Goal: Check status: Check status

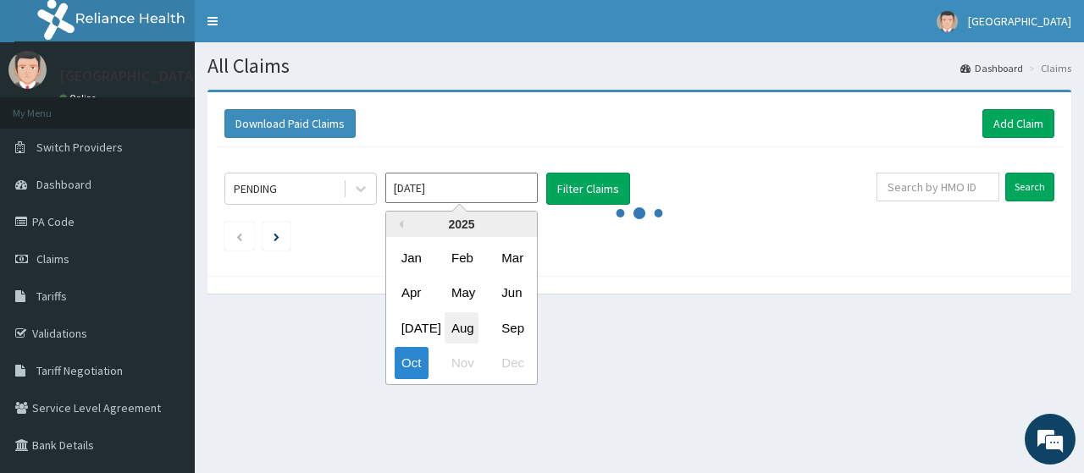
click at [461, 329] on div "Aug" at bounding box center [462, 327] width 34 height 31
type input "[DATE]"
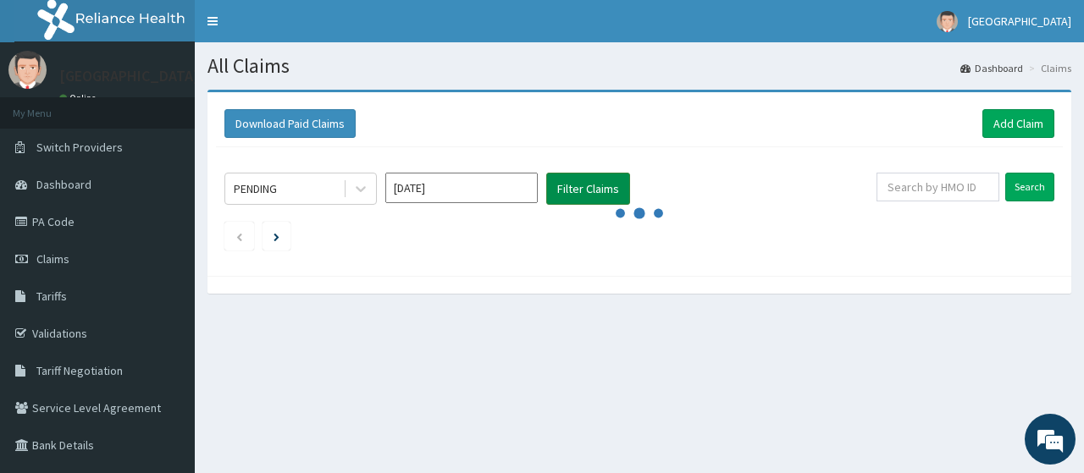
click at [578, 185] on button "Filter Claims" at bounding box center [588, 189] width 84 height 32
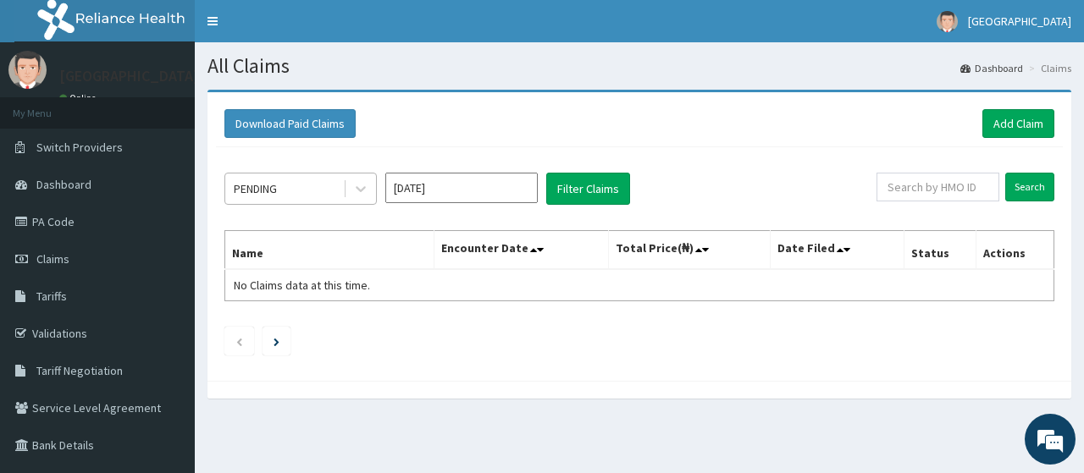
click at [317, 189] on div "PENDING" at bounding box center [284, 188] width 118 height 27
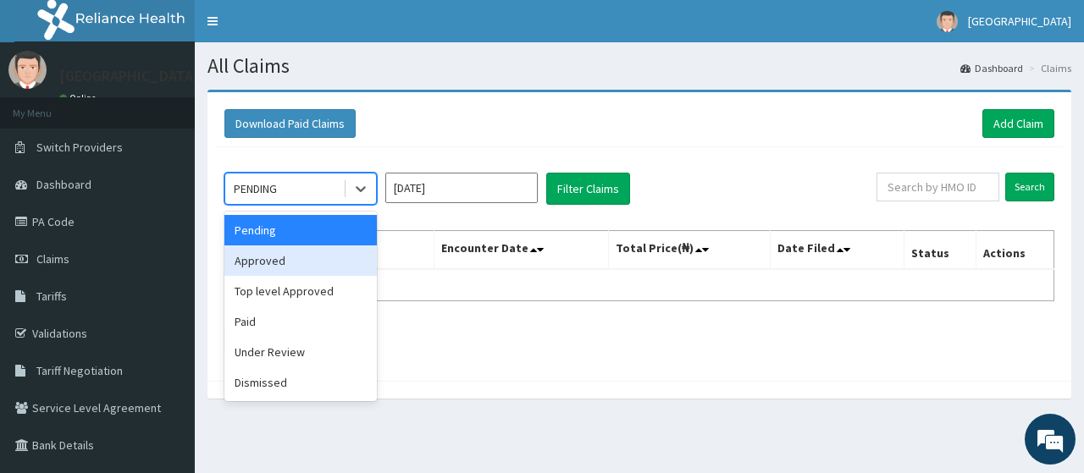
click at [300, 257] on div "Approved" at bounding box center [300, 261] width 152 height 30
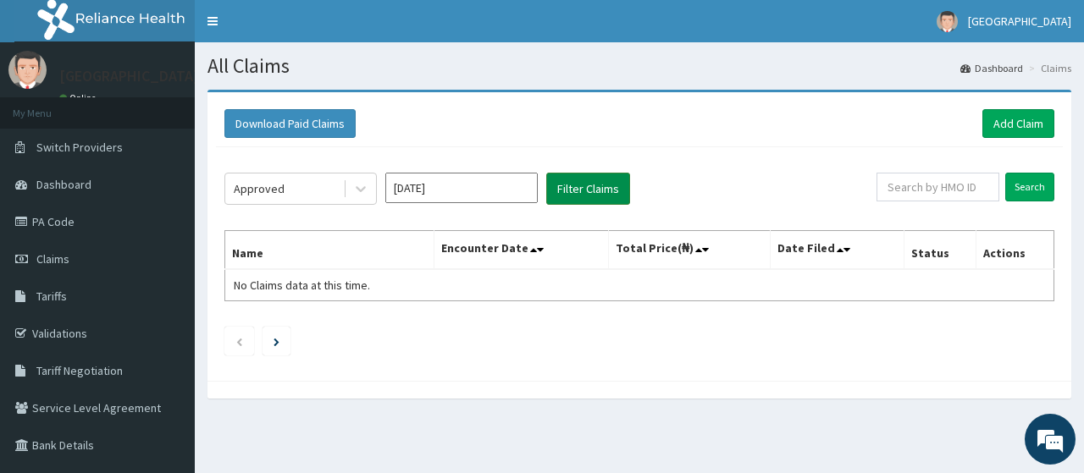
click at [574, 197] on button "Filter Claims" at bounding box center [588, 189] width 84 height 32
drag, startPoint x: 574, startPoint y: 197, endPoint x: 693, endPoint y: 8, distance: 223.4
click at [693, 8] on div "R EL Toggle navigation [GEOGRAPHIC_DATA] [GEOGRAPHIC_DATA] - [EMAIL_ADDRESS][DO…" at bounding box center [542, 291] width 1084 height 582
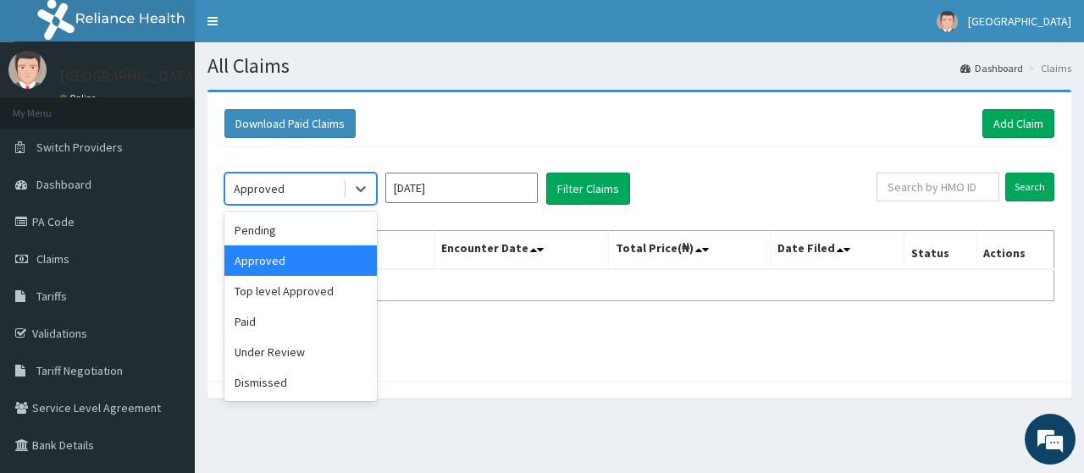
click at [302, 177] on div "Approved" at bounding box center [284, 188] width 118 height 27
click at [301, 290] on div "Top level Approved" at bounding box center [300, 291] width 152 height 30
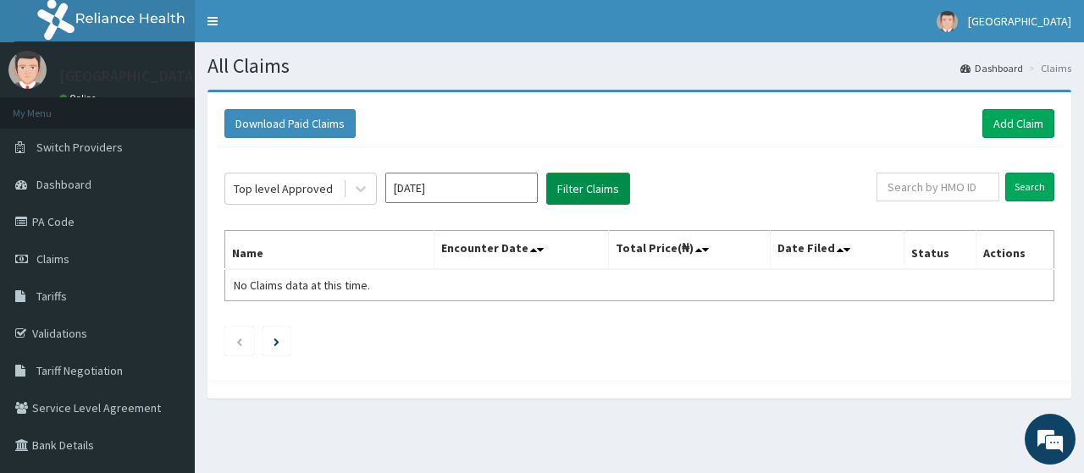
click at [600, 184] on button "Filter Claims" at bounding box center [588, 189] width 84 height 32
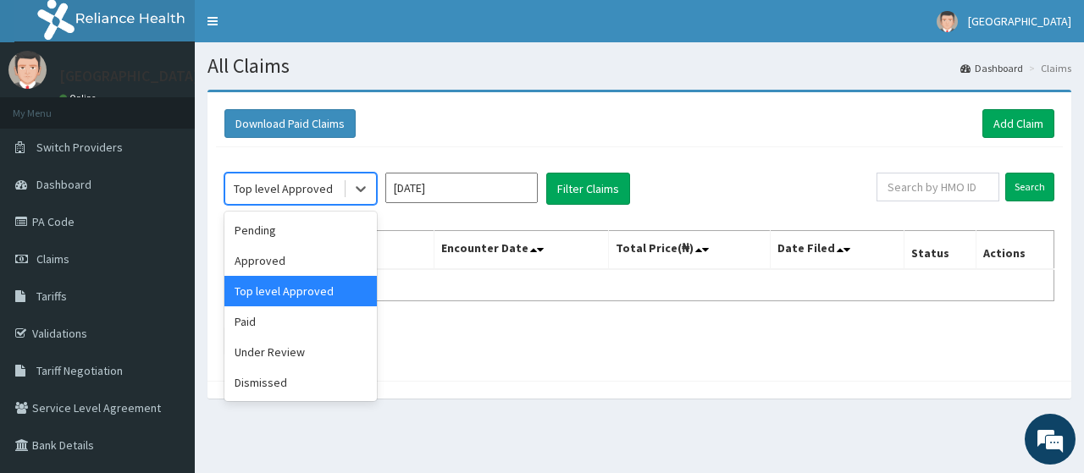
click at [342, 191] on div "Top level Approved" at bounding box center [284, 188] width 118 height 27
click at [297, 329] on div "Paid" at bounding box center [300, 322] width 152 height 30
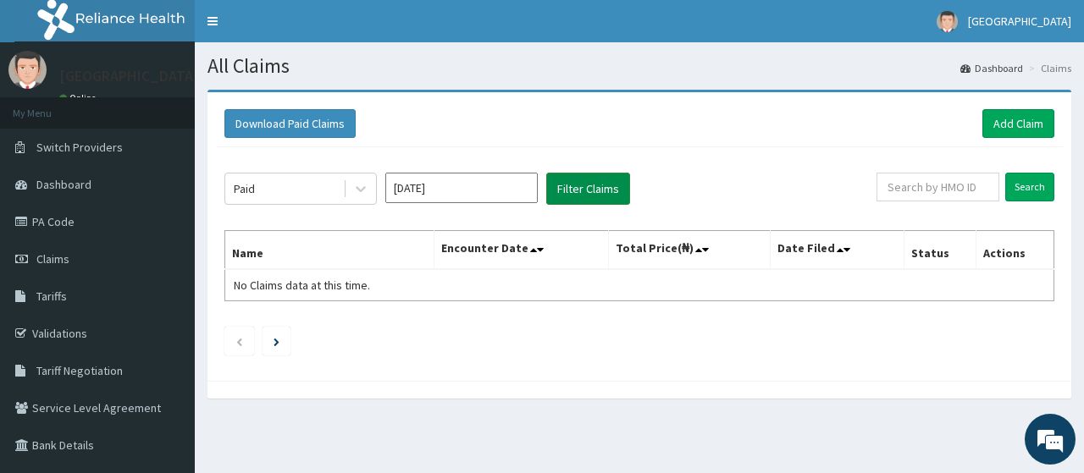
click at [590, 188] on button "Filter Claims" at bounding box center [588, 189] width 84 height 32
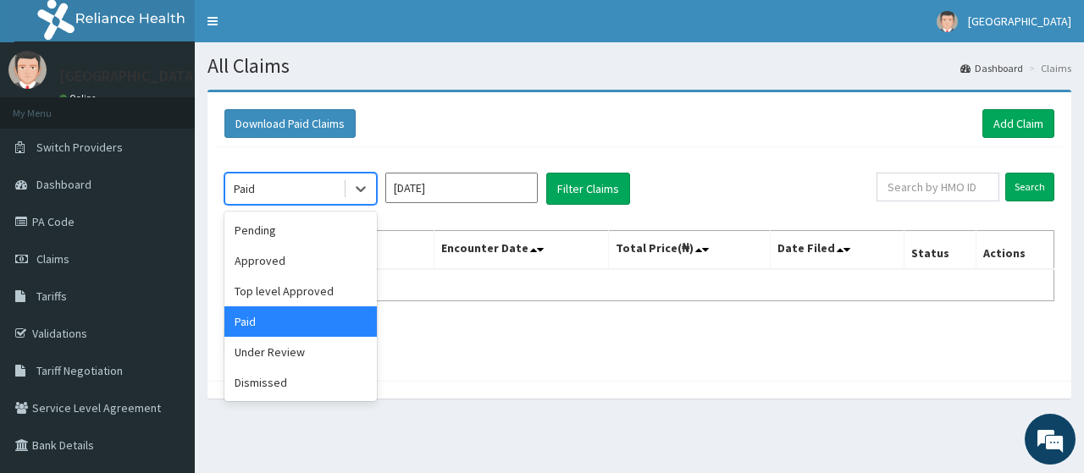
click at [301, 194] on div "Paid" at bounding box center [284, 188] width 118 height 27
click at [262, 361] on div "Under Review" at bounding box center [300, 352] width 152 height 30
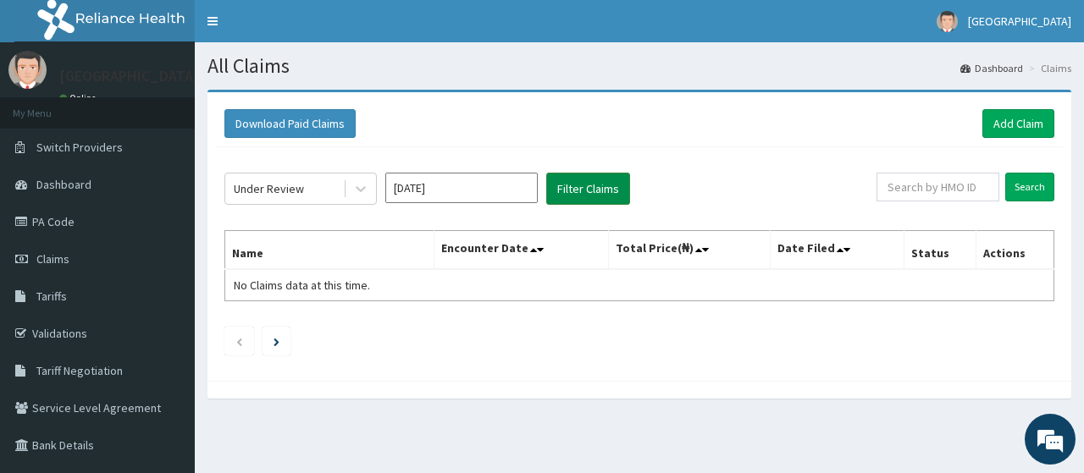
click at [605, 185] on button "Filter Claims" at bounding box center [588, 189] width 84 height 32
